Goal: Browse casually: Explore the website without a specific task or goal

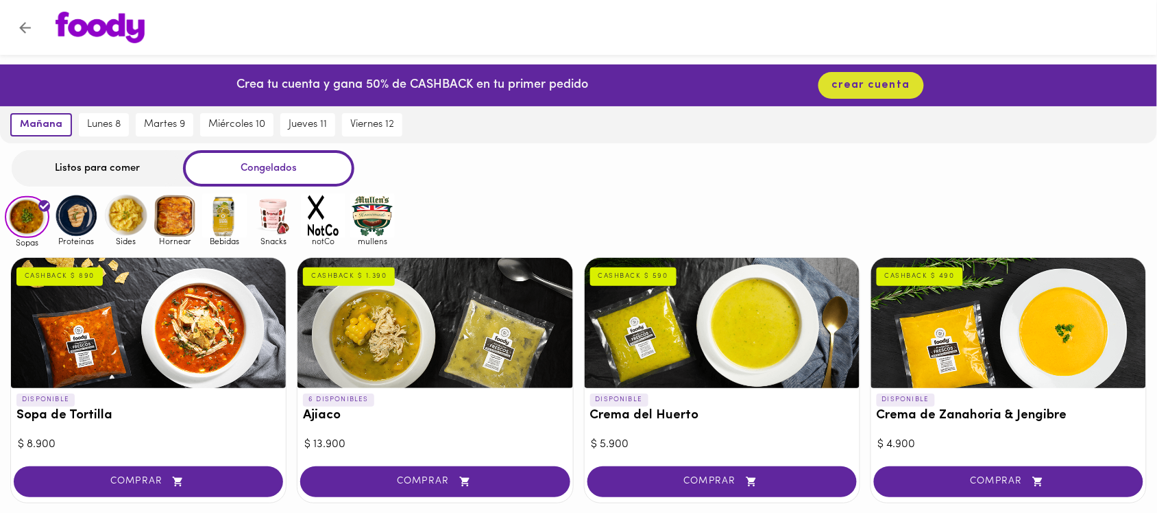
click at [80, 219] on img at bounding box center [76, 215] width 45 height 45
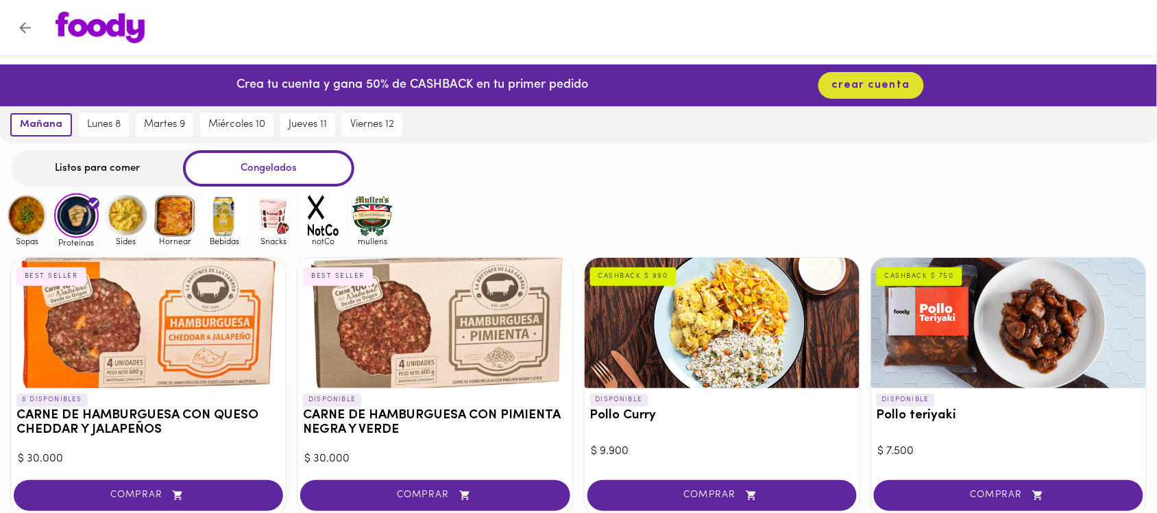
click at [135, 224] on img at bounding box center [126, 215] width 45 height 45
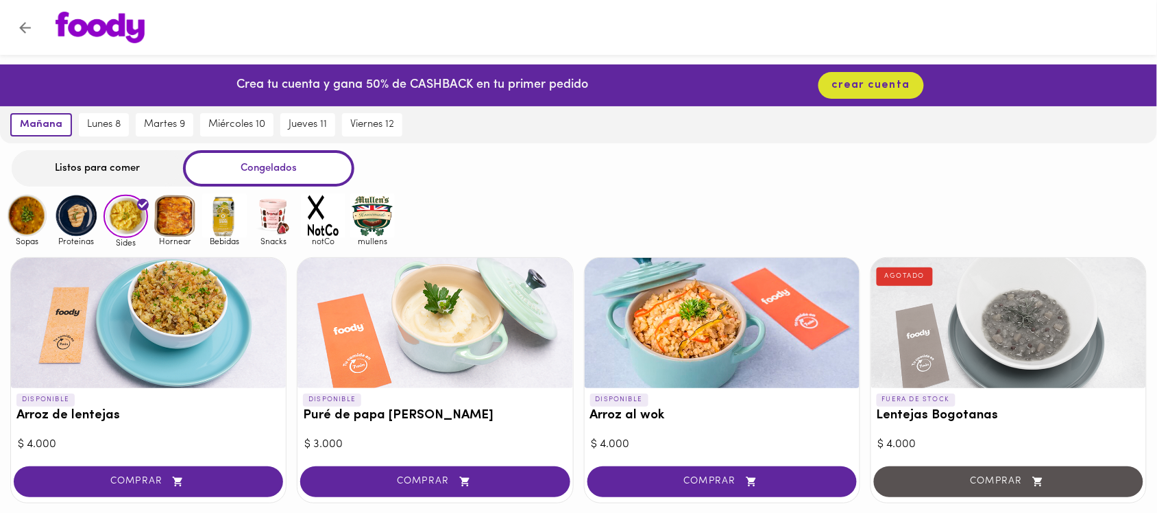
click at [180, 224] on img at bounding box center [175, 215] width 45 height 45
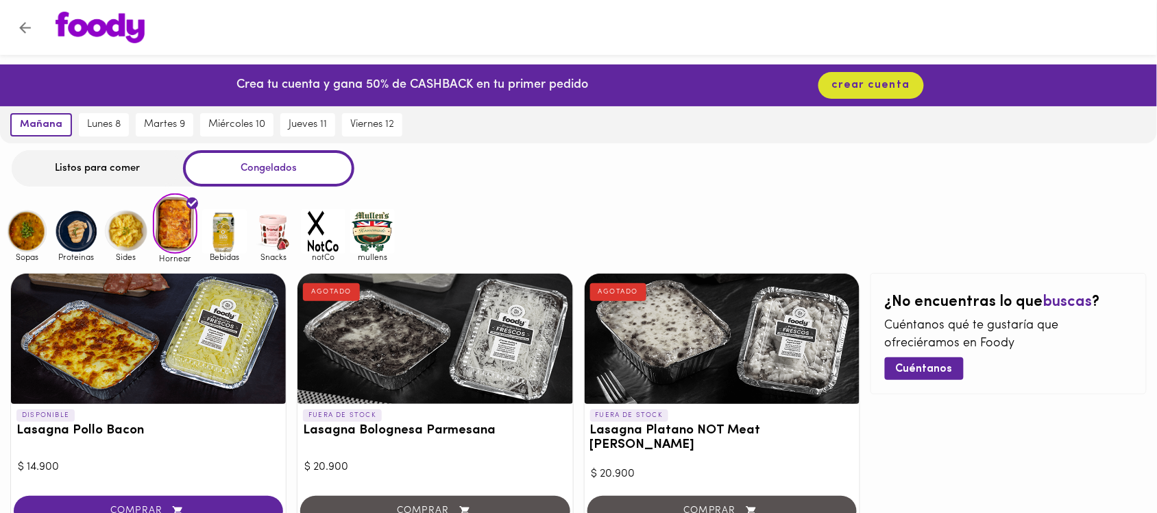
click at [226, 228] on img at bounding box center [224, 231] width 45 height 45
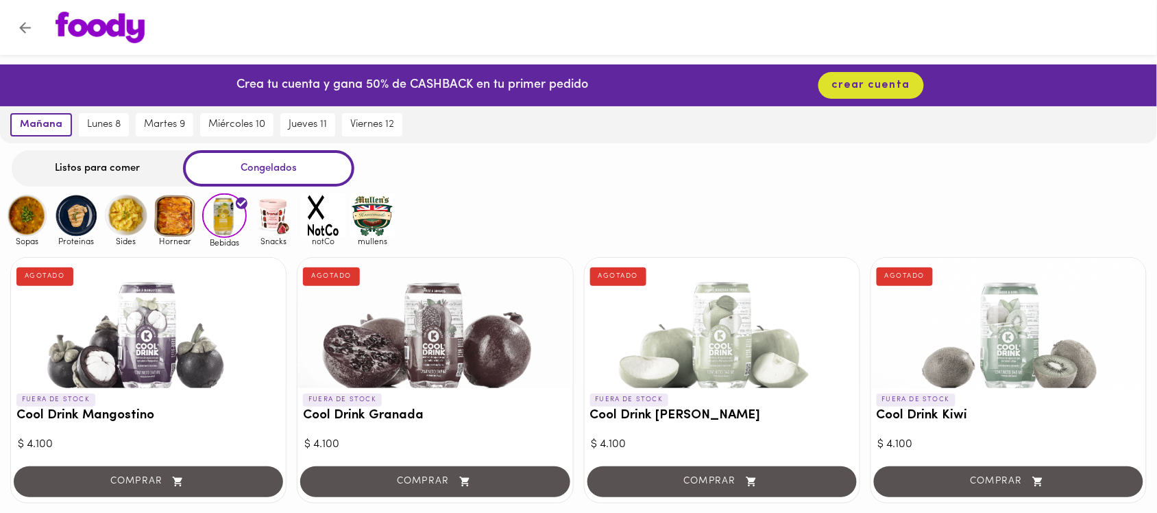
click at [262, 217] on img at bounding box center [274, 215] width 45 height 45
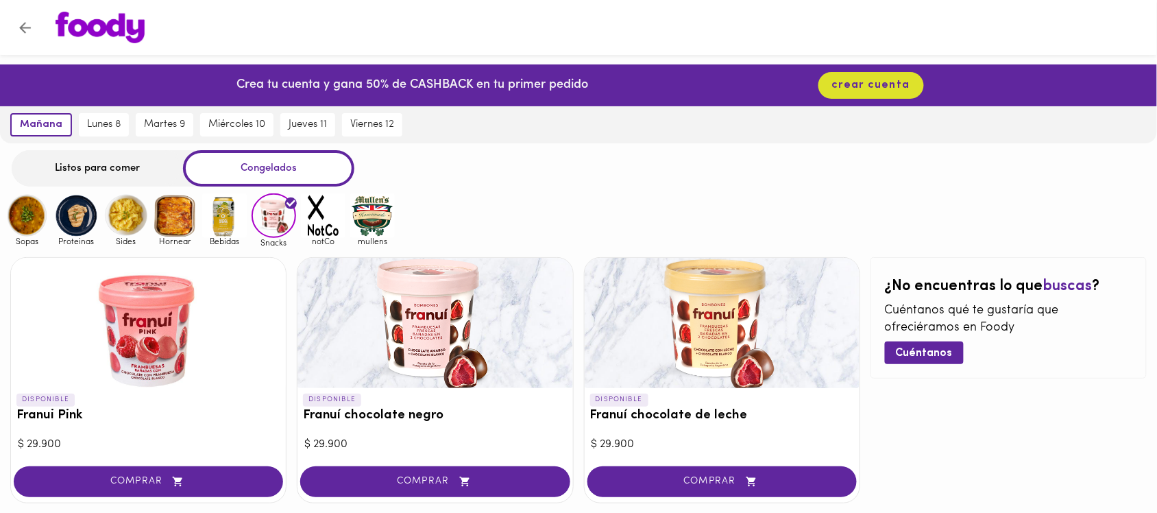
click at [21, 211] on img at bounding box center [27, 215] width 45 height 45
